Goal: Information Seeking & Learning: Learn about a topic

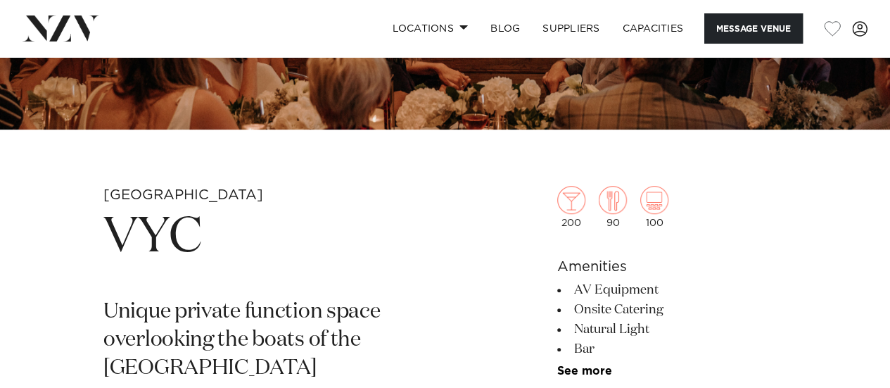
scroll to position [30, 0]
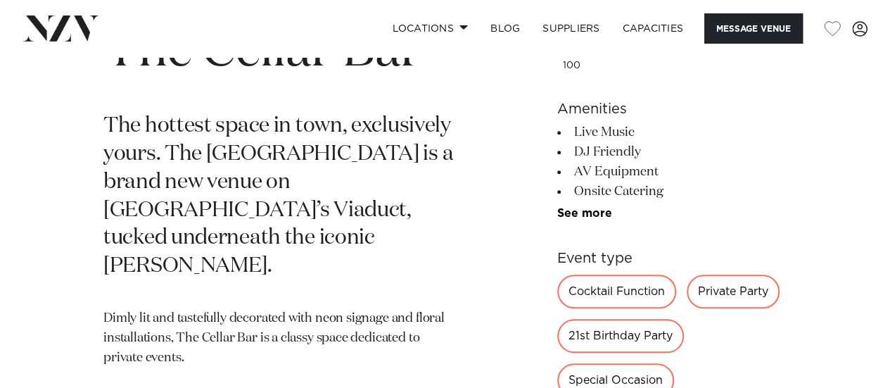
scroll to position [476, 0]
